Goal: Communication & Community: Participate in discussion

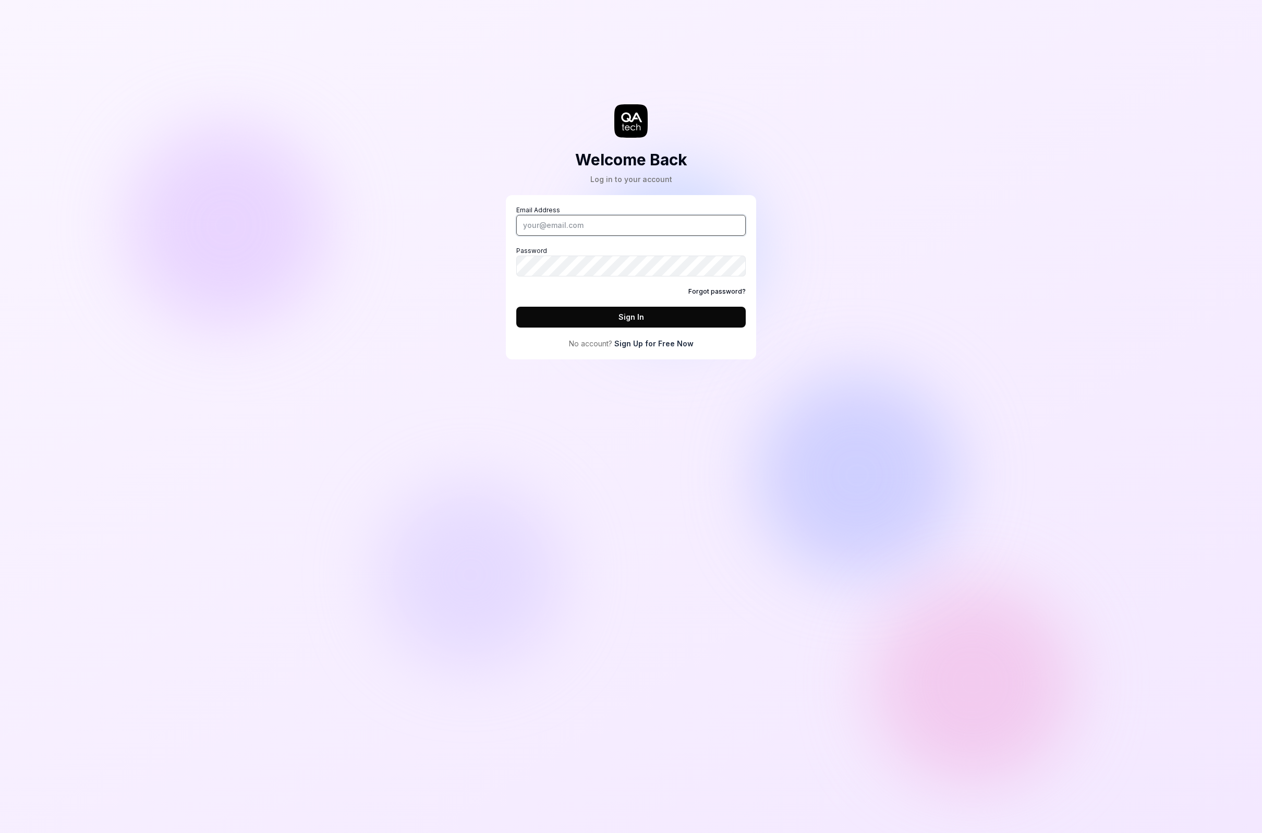
click at [587, 220] on input "Email Address" at bounding box center [630, 225] width 229 height 21
type input "[PERSON_NAME][EMAIL_ADDRESS][DOMAIN_NAME]"
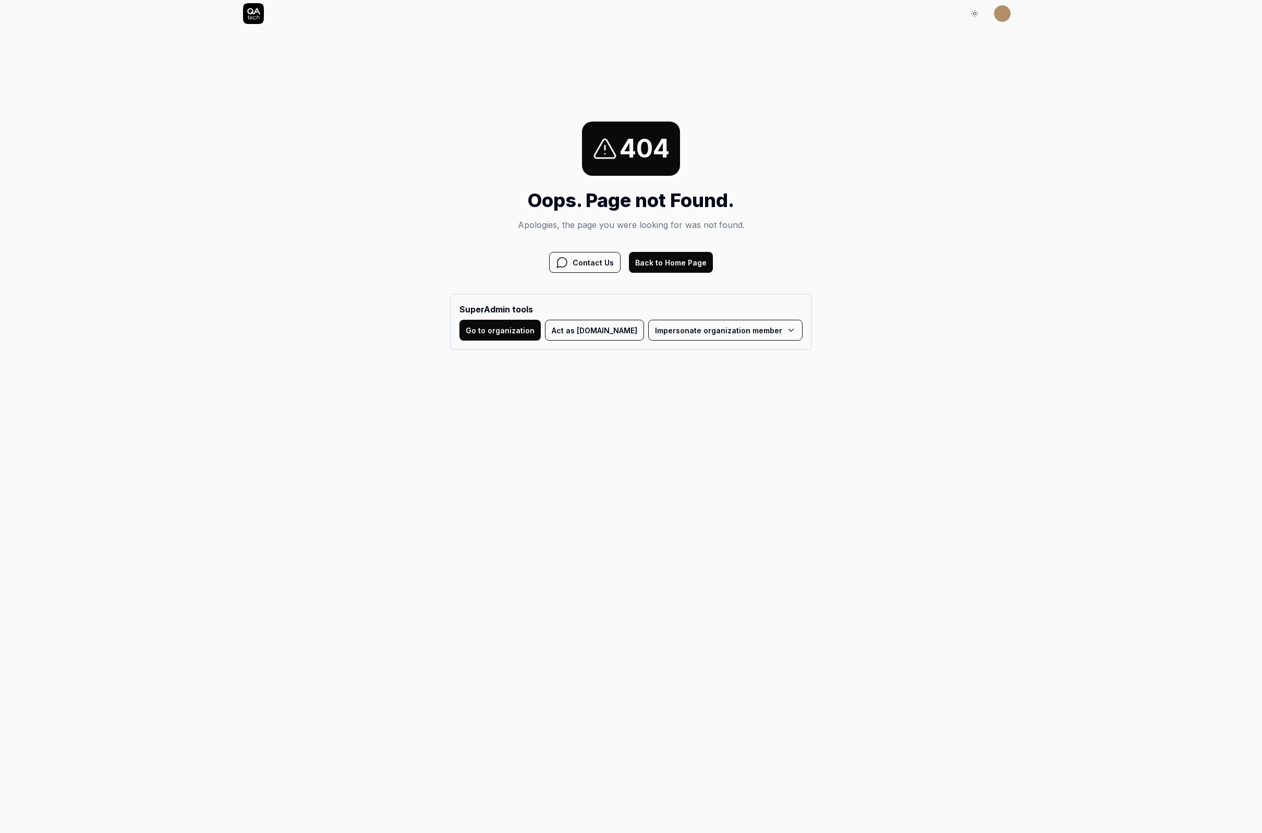
click at [534, 331] on button "Go to organization" at bounding box center [499, 330] width 81 height 21
click at [595, 335] on button "Act as [DOMAIN_NAME]" at bounding box center [594, 330] width 99 height 21
click at [770, 330] on html "Sign In Sign In 404 Oops. Page not Found. Apologies, the page you were looking …" at bounding box center [631, 222] width 1262 height 444
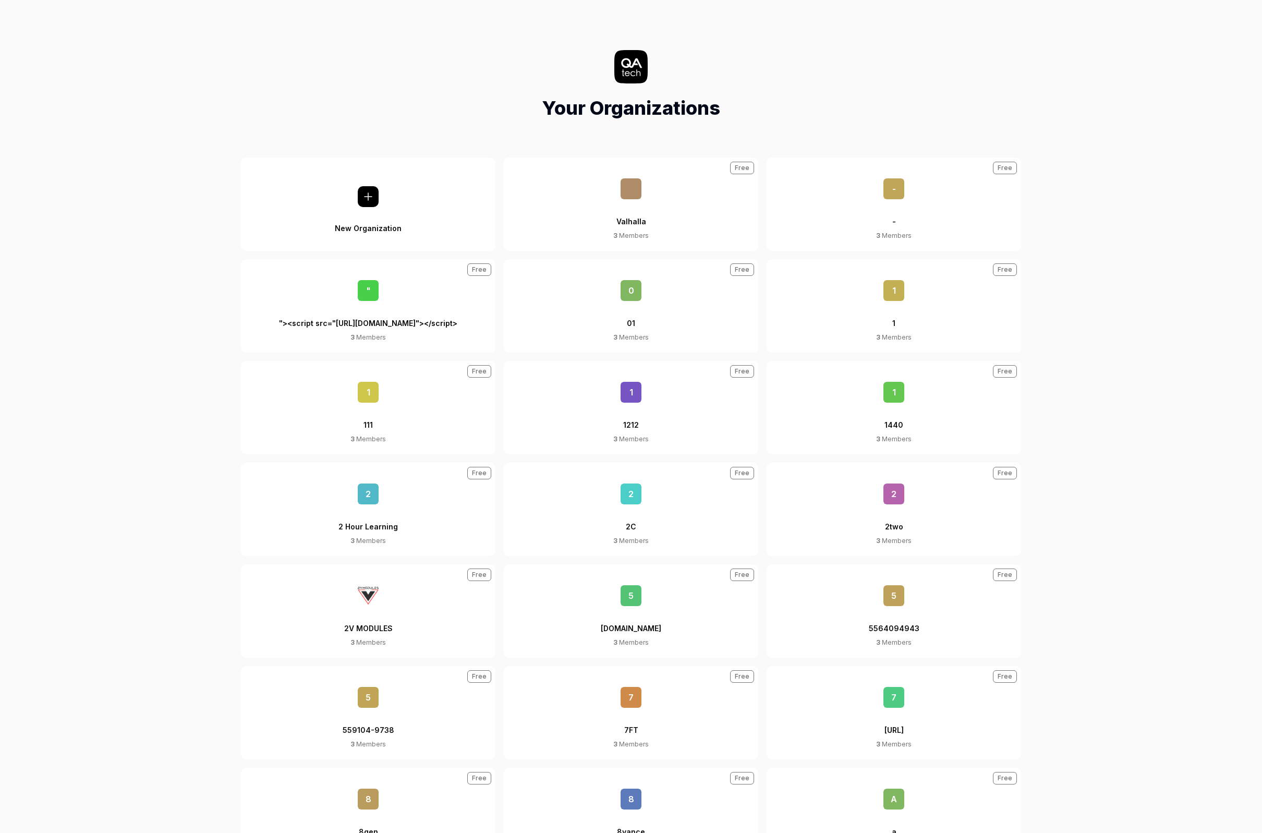
click at [814, 321] on button "1 1 3 Members Free" at bounding box center [893, 305] width 254 height 93
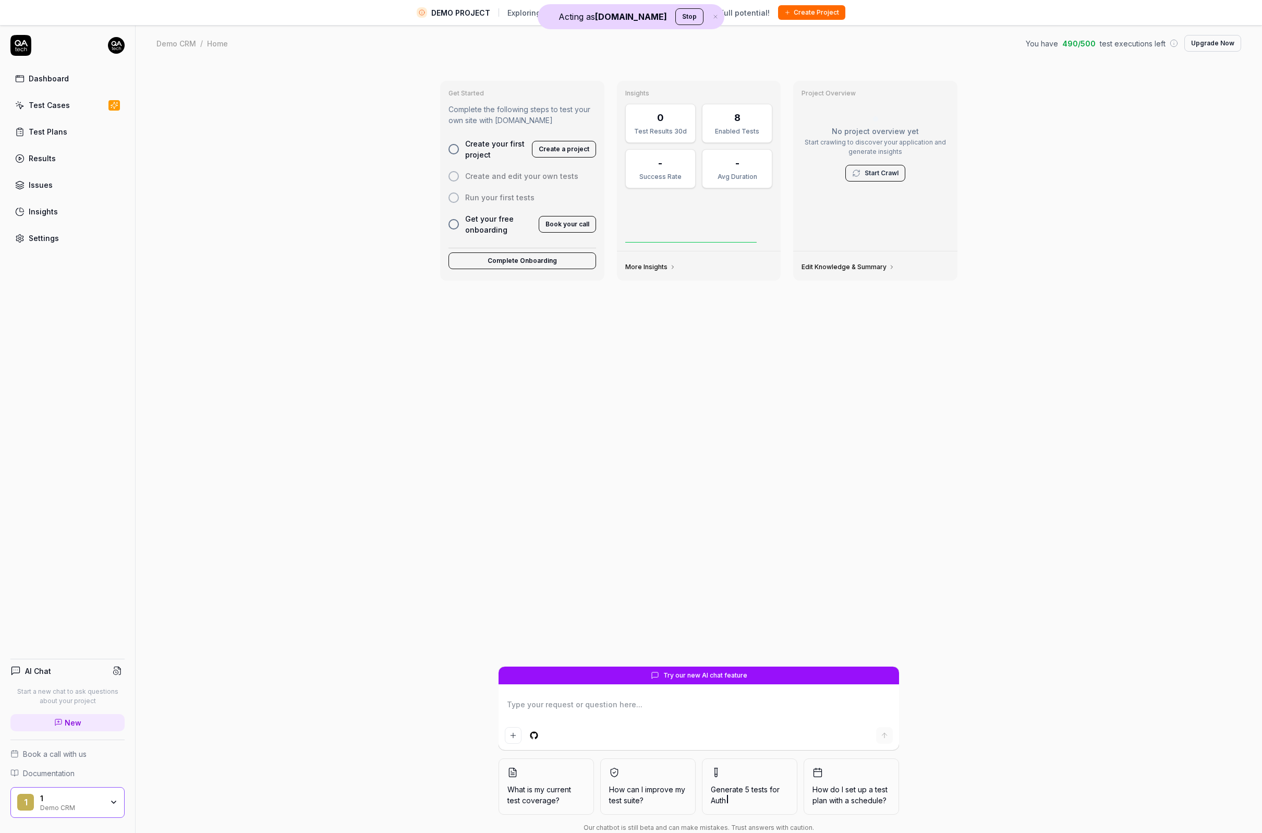
type textarea "*"
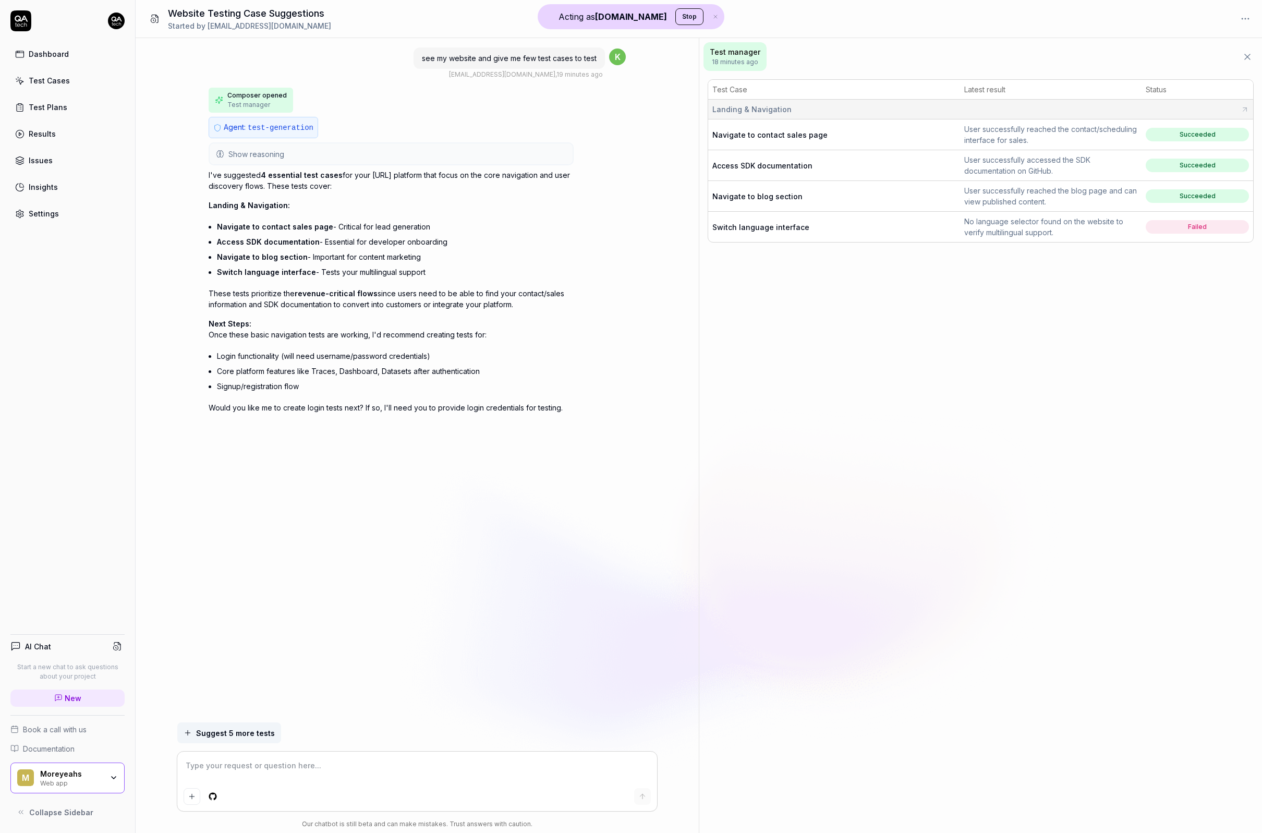
type textarea "*"
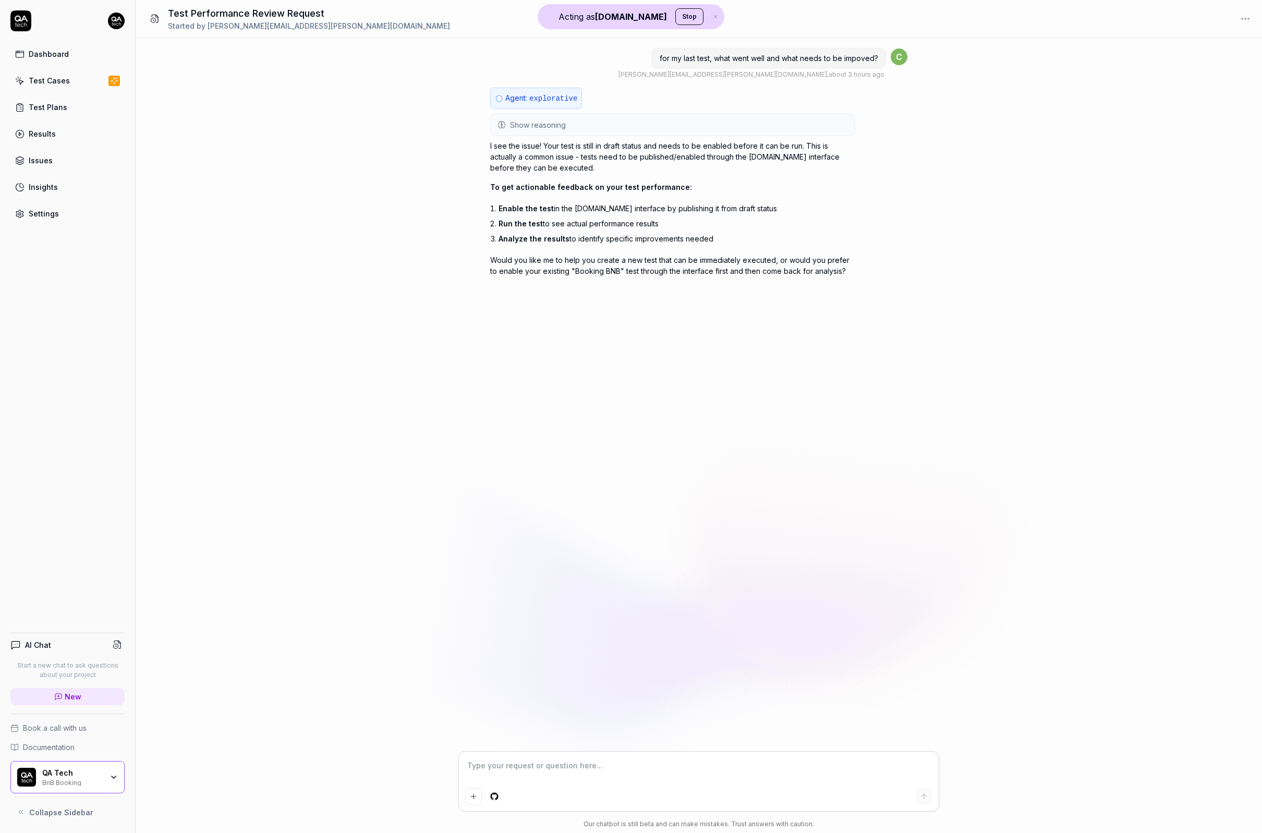
type textarea "*"
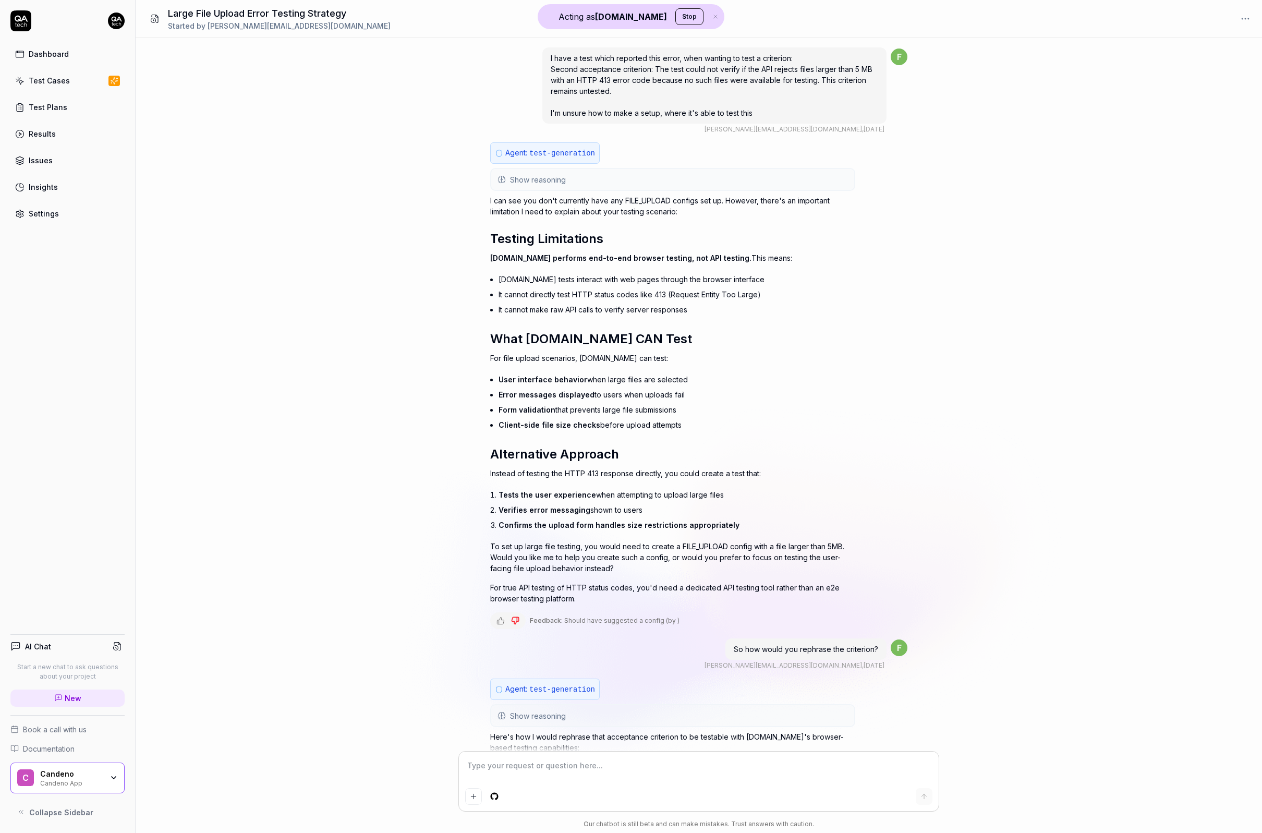
type textarea "*"
